Goal: Ask a question

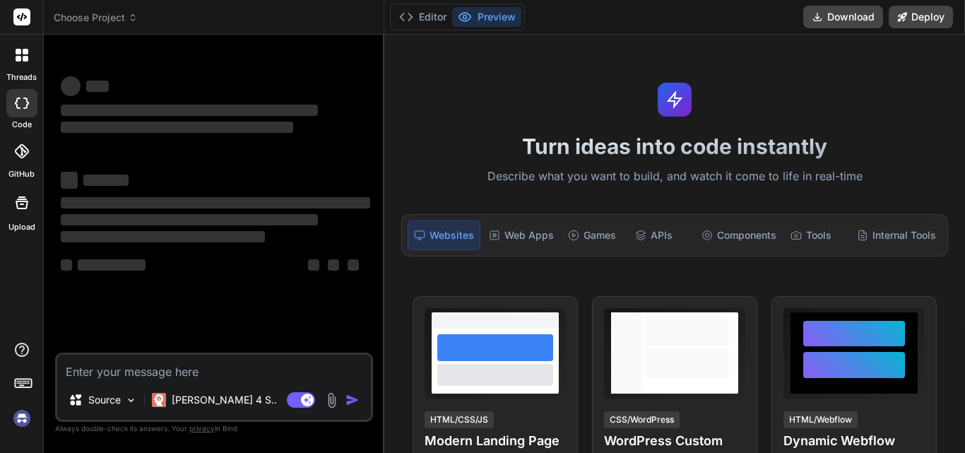
click at [206, 107] on span "‌" at bounding box center [189, 110] width 257 height 11
type textarea "x"
click at [110, 370] on textarea at bounding box center [214, 367] width 314 height 25
type textarea "q"
type textarea "x"
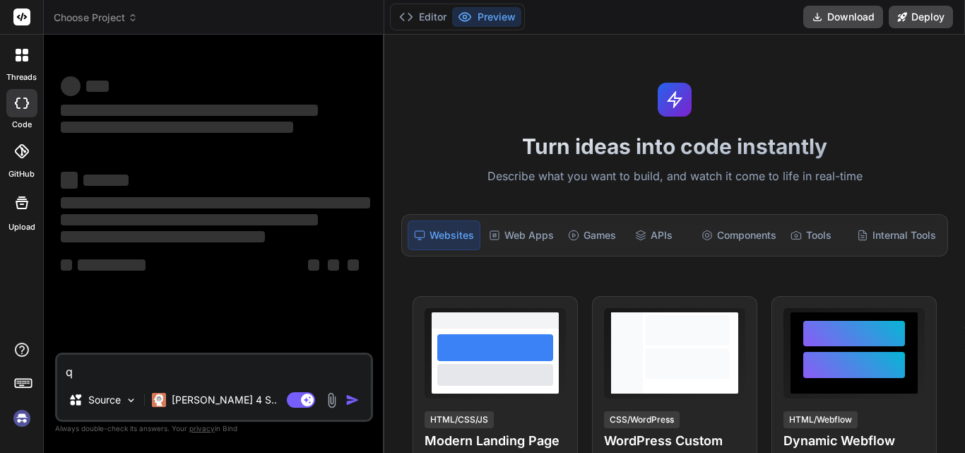
type textarea "qw"
type textarea "x"
type textarea "qwd"
type textarea "x"
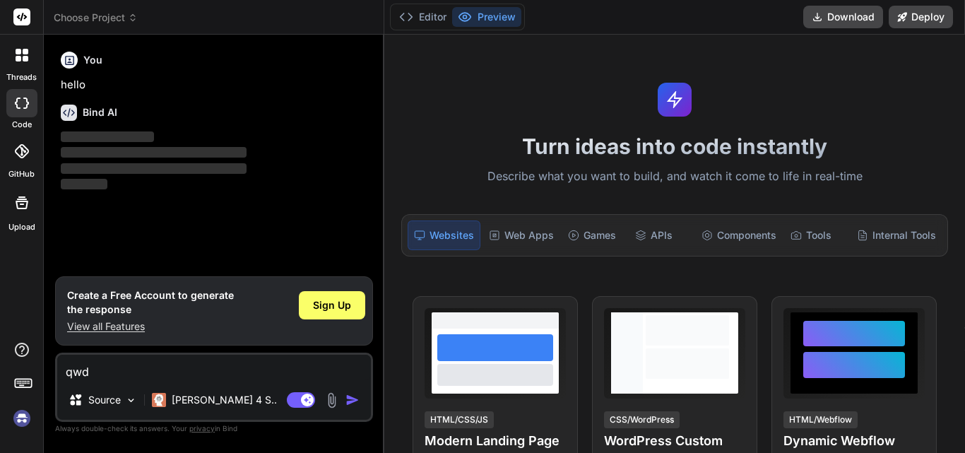
type textarea "qwd"
click at [407, 13] on icon at bounding box center [406, 17] width 14 height 14
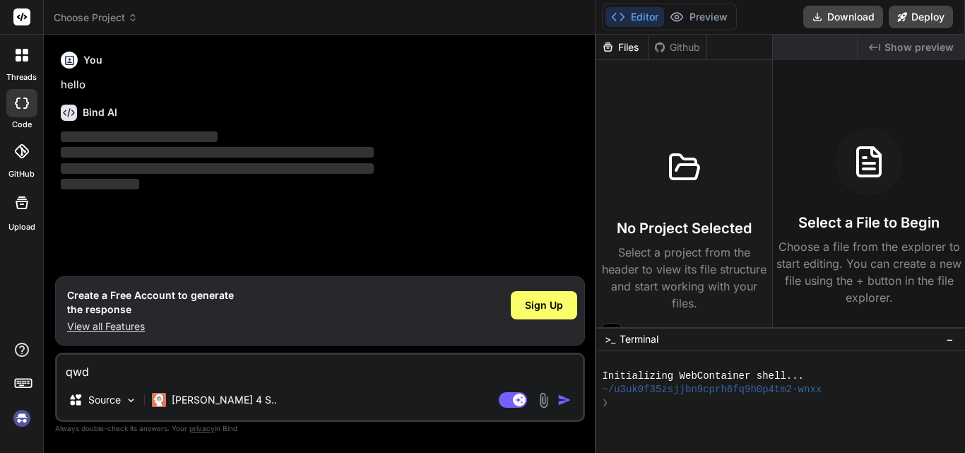
type textarea "x"
drag, startPoint x: 384, startPoint y: 61, endPoint x: 680, endPoint y: 139, distance: 305.6
click at [964, 0] on html "threads code GitHub Upload Choose Project Created with Pixso. Bind AI Web Searc…" at bounding box center [482, 226] width 965 height 453
drag, startPoint x: 594, startPoint y: 128, endPoint x: 550, endPoint y: 136, distance: 44.5
click at [794, 129] on div "threads code GitHub Upload Choose Project Created with Pixso. Bind AI Web Searc…" at bounding box center [482, 226] width 965 height 453
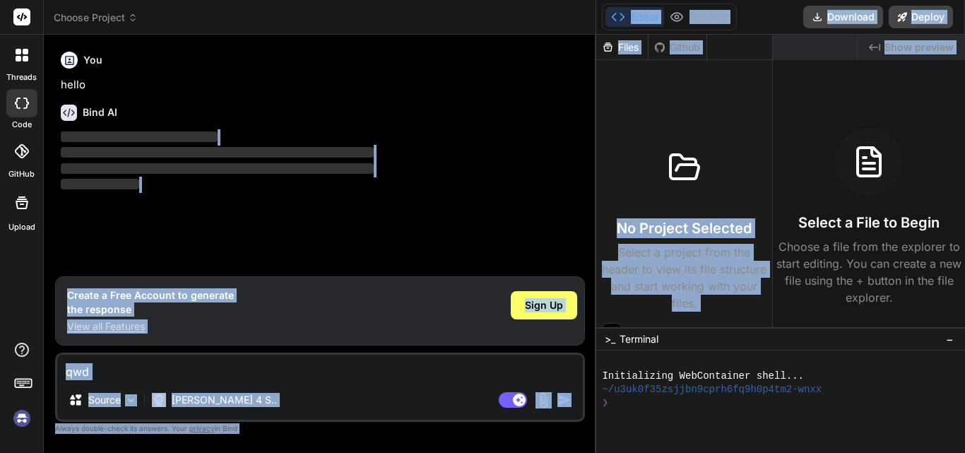
click at [271, 181] on p "‌" at bounding box center [321, 185] width 521 height 16
click at [235, 223] on div "You hello Bind AI ‌ ‌ ‌ ‌" at bounding box center [321, 161] width 527 height 230
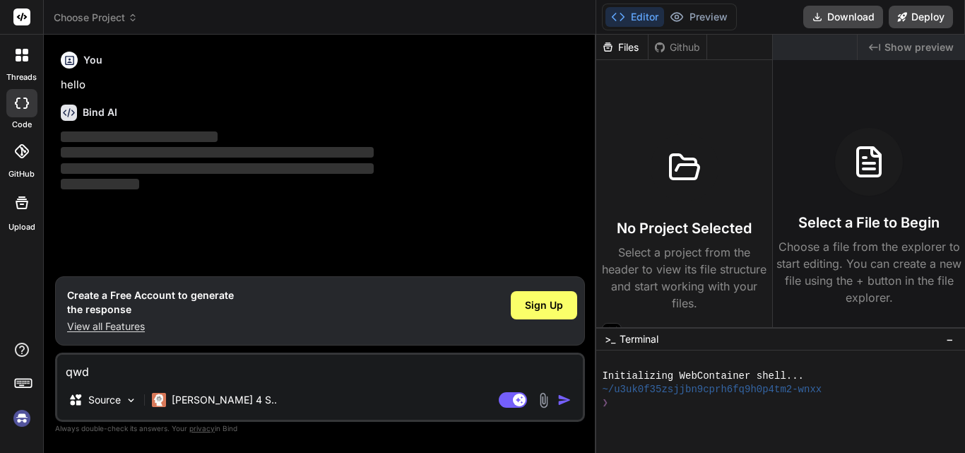
click at [562, 390] on div "Source Claude 4 S.." at bounding box center [320, 403] width 526 height 34
click at [606, 338] on span ">_" at bounding box center [610, 339] width 11 height 14
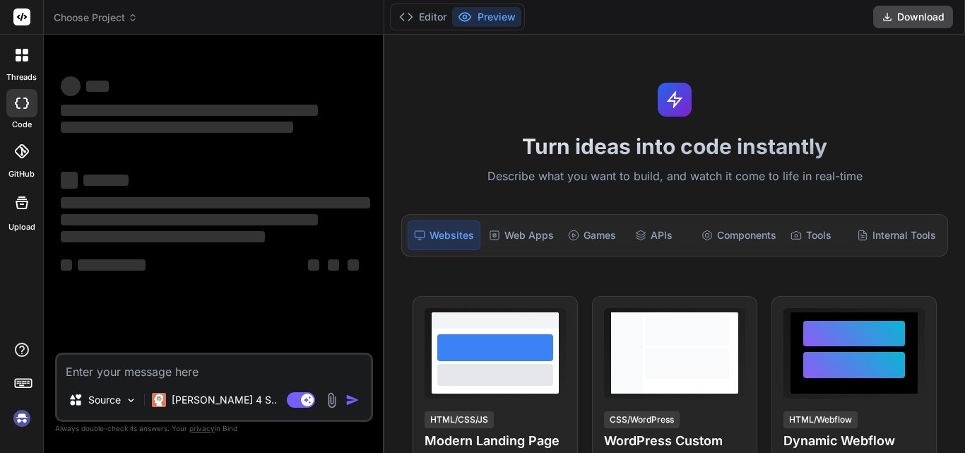
click at [377, 101] on div "Bind AI Web Search Created with Pixso. Code Generator ‌ ‌ ‌ ‌ ‌ ‌ ‌ ‌ ‌ ‌ ‌ ‌ ‌…" at bounding box center [214, 244] width 341 height 418
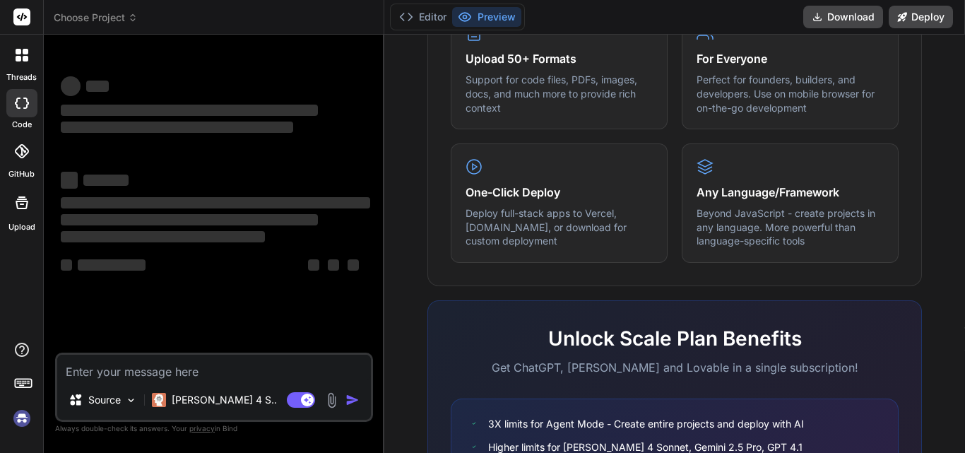
scroll to position [928, 0]
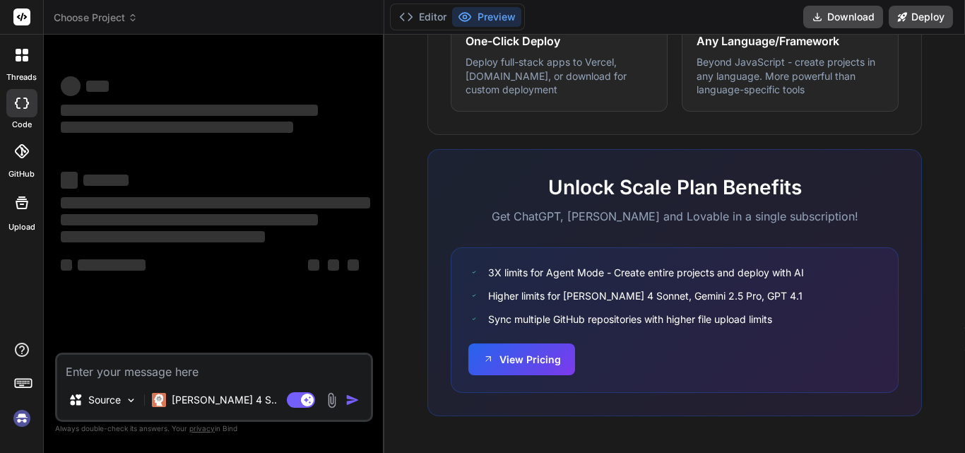
click at [382, 211] on div "Bind AI Web Search Created with Pixso. Code Generator ‌ ‌ ‌ ‌ ‌ ‌ ‌ ‌ ‌ ‌ ‌ ‌ ‌…" at bounding box center [214, 244] width 341 height 418
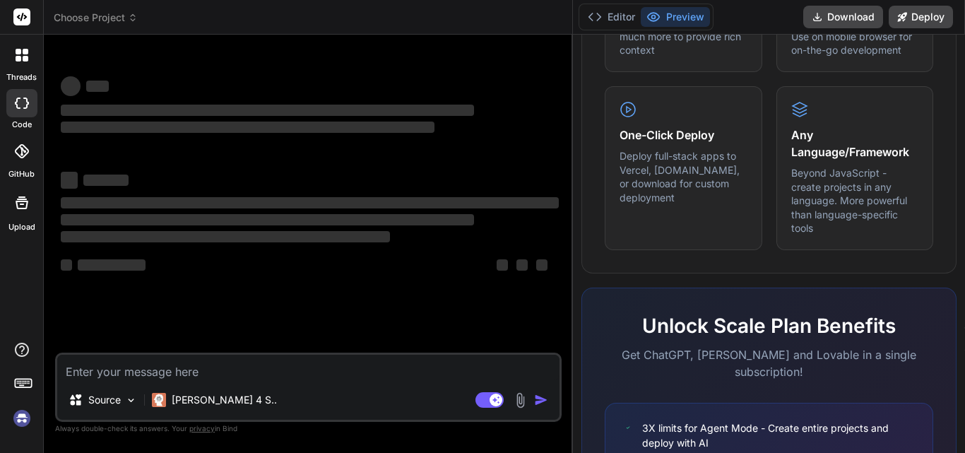
scroll to position [1042, 0]
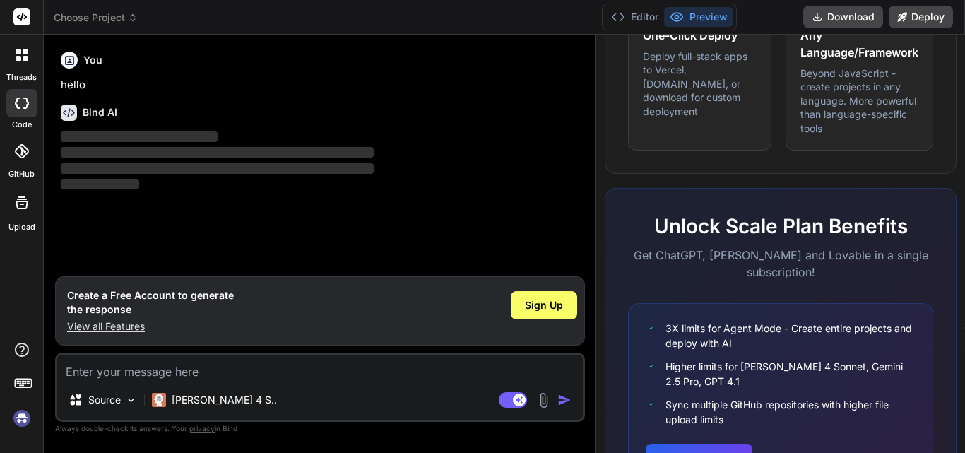
type textarea "x"
drag, startPoint x: 384, startPoint y: 219, endPoint x: 965, endPoint y: 224, distance: 580.2
click at [965, 224] on div "threads code GitHub Upload Choose Project Created with Pixso. Bind AI Web Searc…" at bounding box center [482, 226] width 965 height 453
drag, startPoint x: 596, startPoint y: 130, endPoint x: 832, endPoint y: 136, distance: 236.8
click at [832, 136] on div "threads code GitHub Upload Choose Project Created with Pixso. Bind AI Web Searc…" at bounding box center [482, 226] width 965 height 453
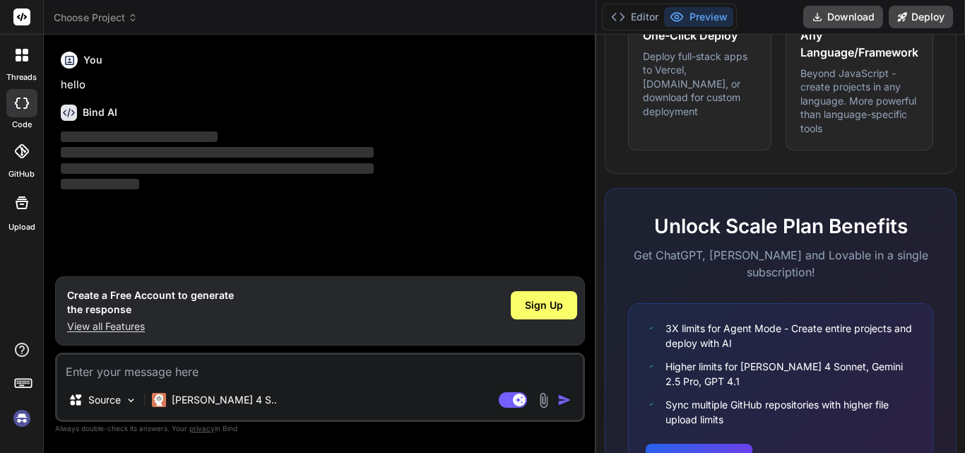
click at [563, 405] on img "button" at bounding box center [565, 400] width 14 height 14
click at [559, 399] on img "button" at bounding box center [565, 400] width 14 height 14
click at [362, 374] on textarea at bounding box center [320, 367] width 526 height 25
type textarea "4"
type textarea "x"
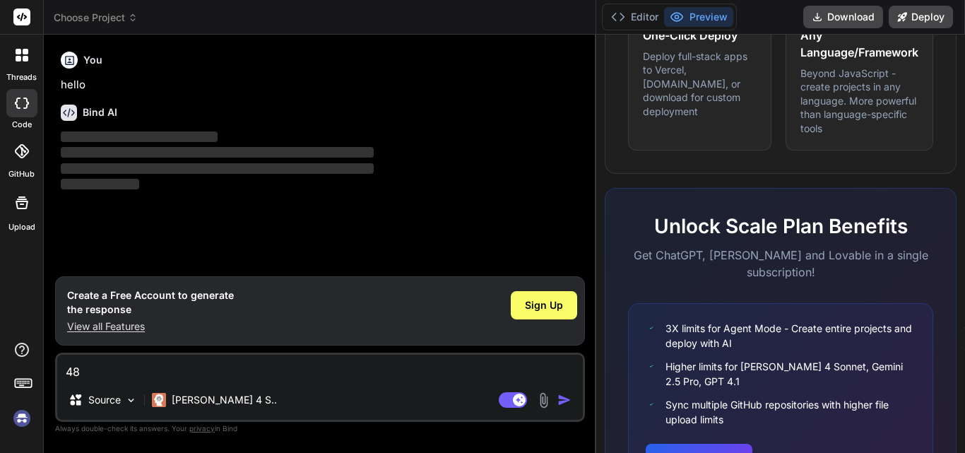
type textarea "484"
type textarea "x"
type textarea "4848"
type textarea "x"
type textarea "4848"
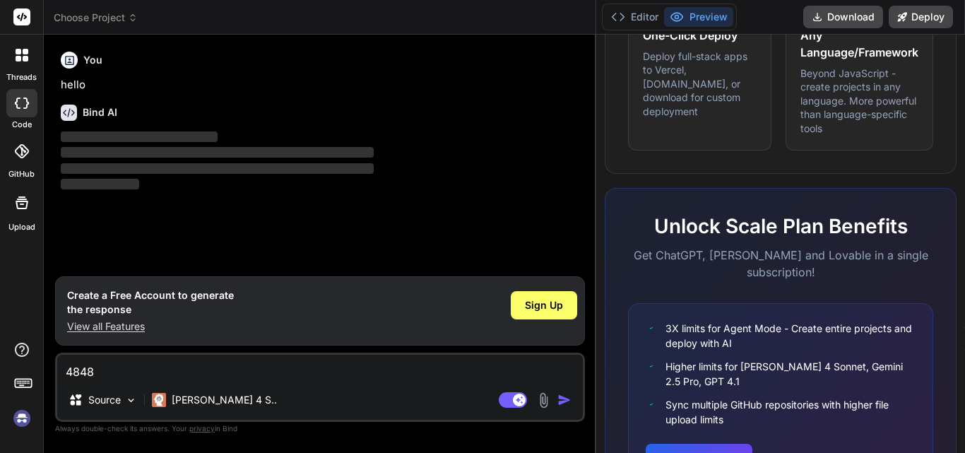
click at [557, 400] on div "Agent Mode. When this toggle is activated, AI automatically makes decisions, re…" at bounding box center [536, 399] width 81 height 17
click at [564, 400] on img "button" at bounding box center [565, 400] width 14 height 14
click at [557, 392] on div "Agent Mode. When this toggle is activated, AI automatically makes decisions, re…" at bounding box center [536, 399] width 81 height 17
click at [560, 403] on img "button" at bounding box center [565, 400] width 14 height 14
click at [560, 402] on img "button" at bounding box center [565, 400] width 14 height 14
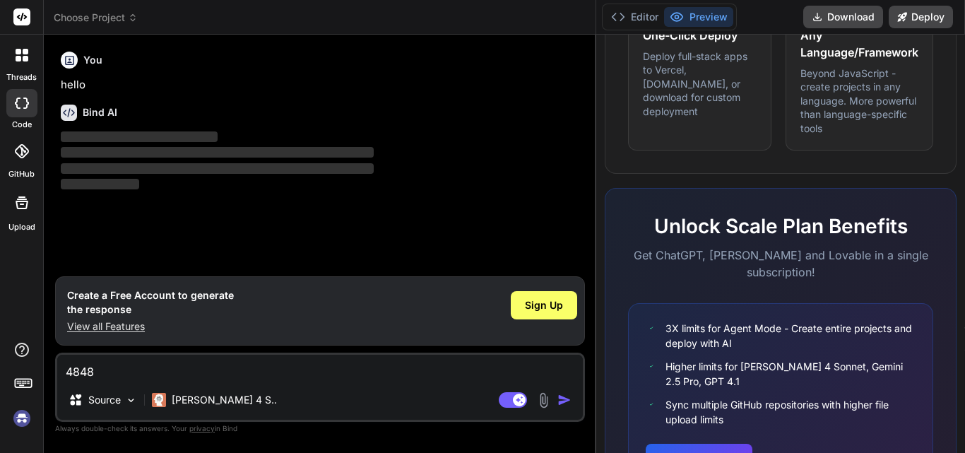
click at [558, 401] on img "button" at bounding box center [565, 400] width 14 height 14
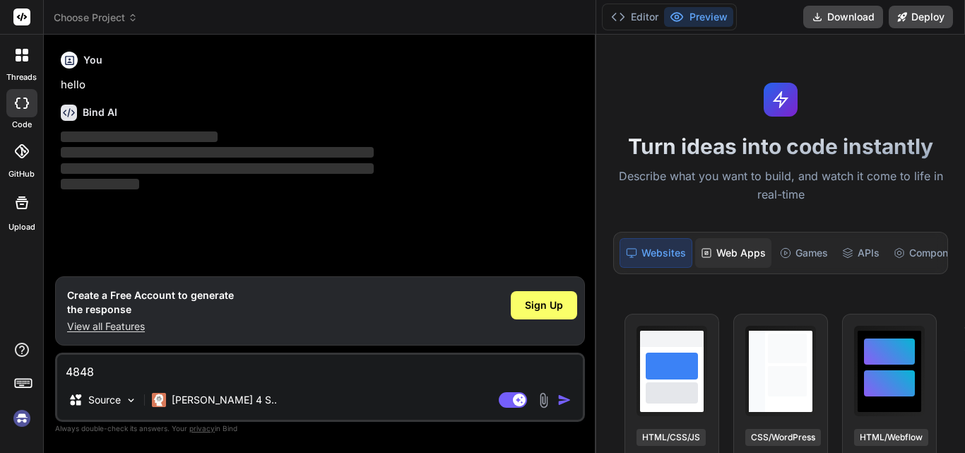
click at [748, 251] on div "Web Apps" at bounding box center [733, 253] width 76 height 30
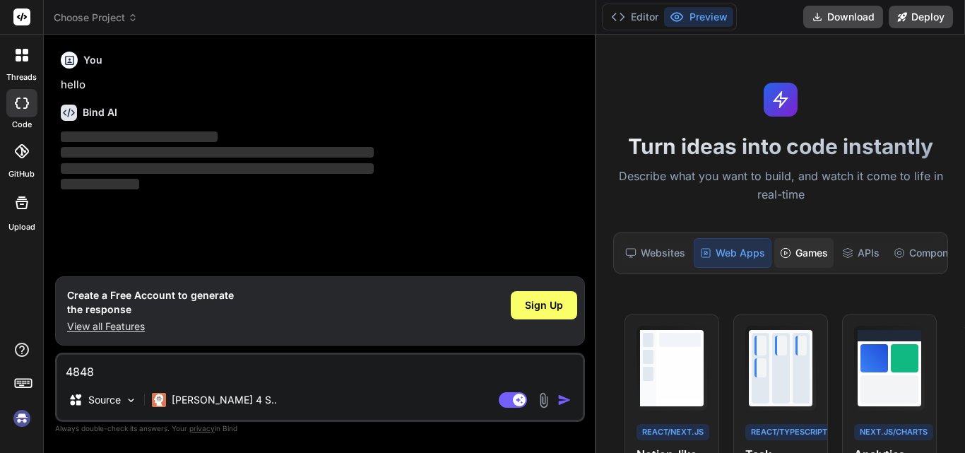
click at [806, 253] on div "Games" at bounding box center [803, 253] width 59 height 30
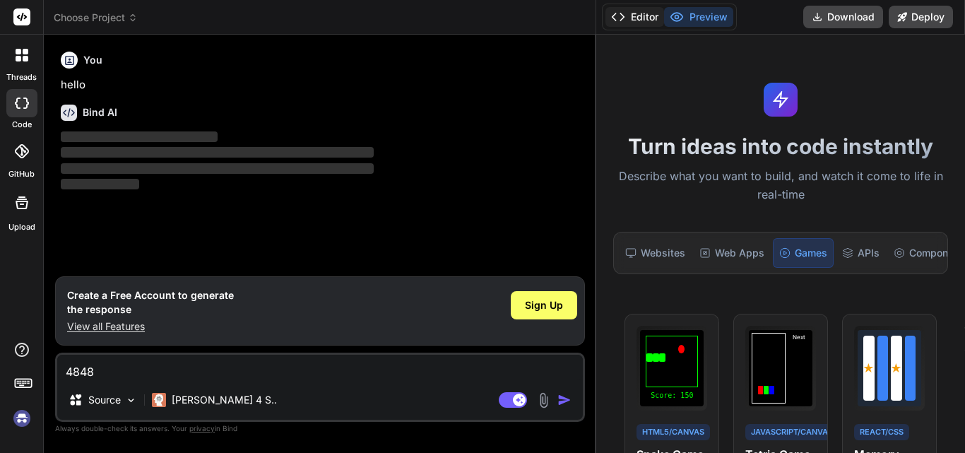
click at [639, 23] on button "Editor" at bounding box center [635, 17] width 59 height 20
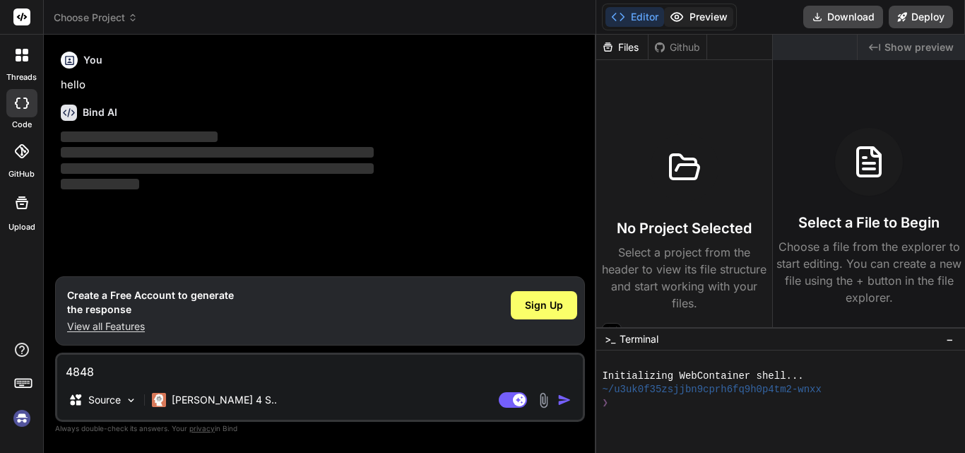
click at [674, 18] on icon at bounding box center [677, 17] width 14 height 14
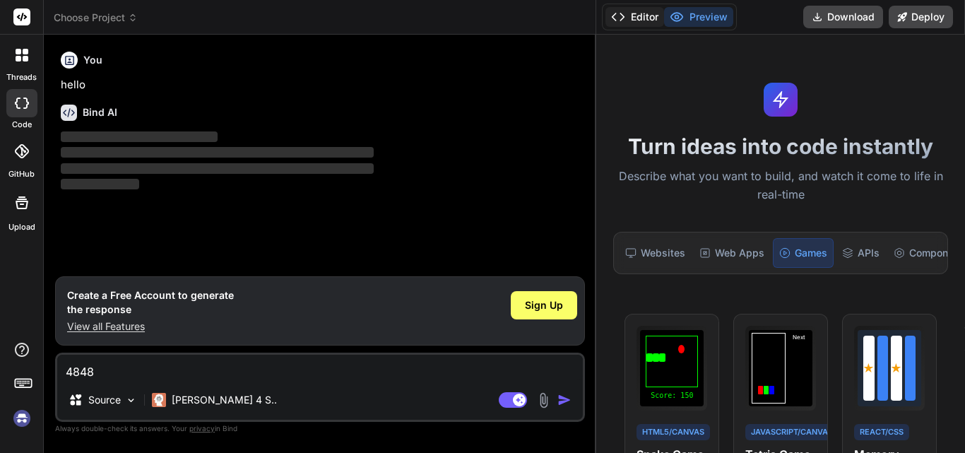
click at [614, 13] on icon at bounding box center [618, 17] width 14 height 14
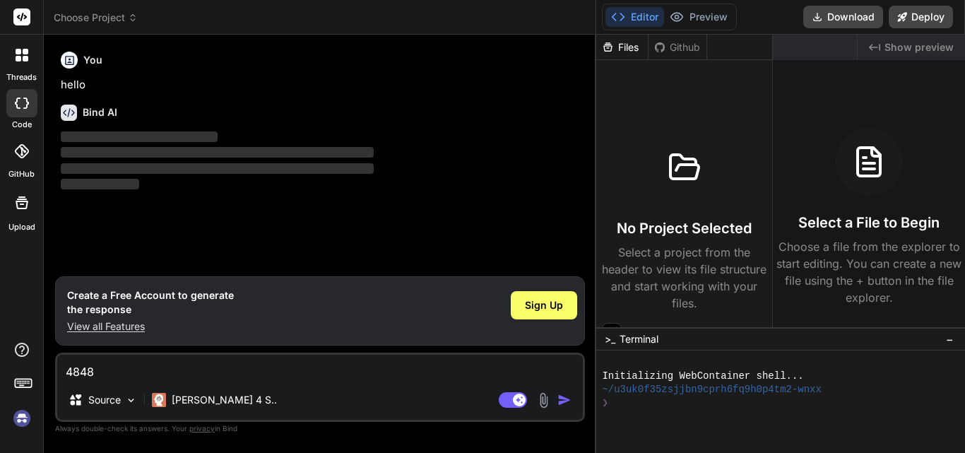
click at [591, 21] on div "Choose Project Created with Pixso." at bounding box center [320, 18] width 552 height 14
click at [590, 20] on div "Choose Project Created with Pixso." at bounding box center [320, 18] width 552 height 14
drag, startPoint x: 595, startPoint y: 124, endPoint x: 750, endPoint y: 177, distance: 163.6
click at [962, 180] on div "threads code GitHub Upload Choose Project Created with Pixso. Bind AI Web Searc…" at bounding box center [482, 226] width 965 height 453
drag, startPoint x: 88, startPoint y: 375, endPoint x: 17, endPoint y: 377, distance: 71.4
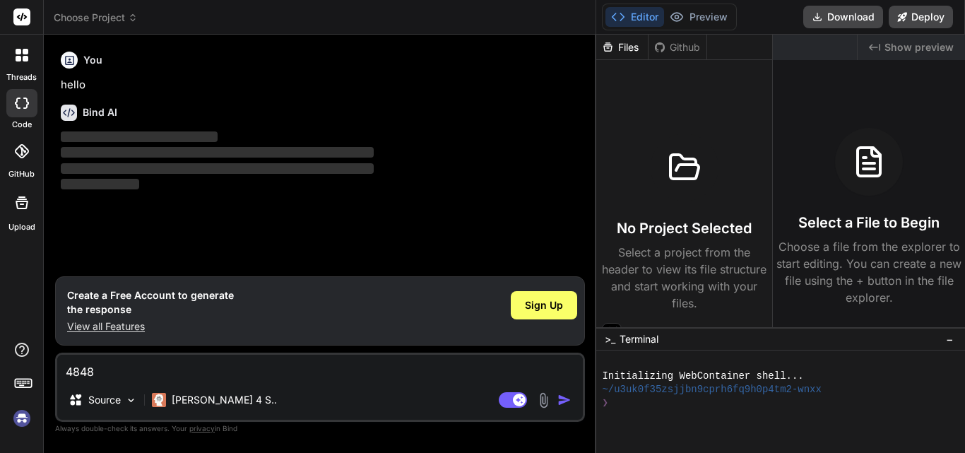
click at [17, 377] on div "threads code GitHub Upload Choose Project Created with Pixso. Bind AI Web Searc…" at bounding box center [482, 226] width 965 height 453
click at [565, 399] on img "button" at bounding box center [565, 400] width 14 height 14
click at [547, 295] on div "Sign Up" at bounding box center [544, 305] width 66 height 28
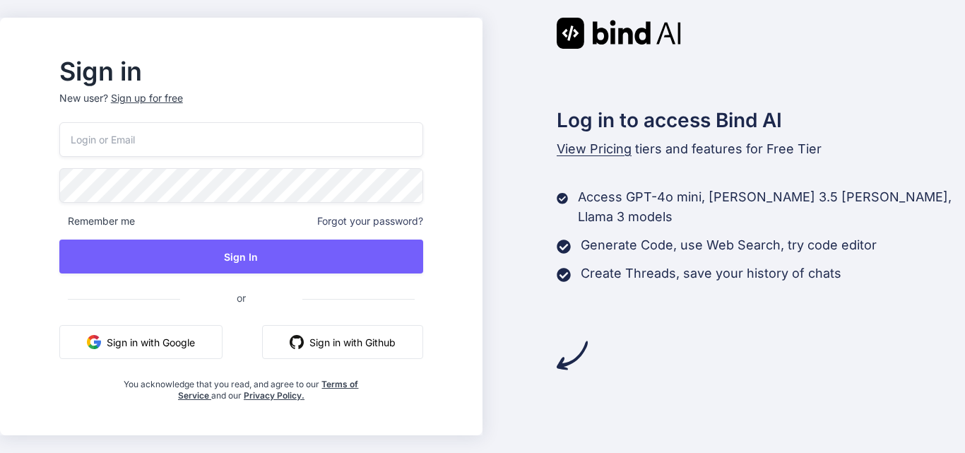
click at [223, 138] on input "email" at bounding box center [241, 139] width 364 height 35
